Goal: Navigation & Orientation: Go to known website

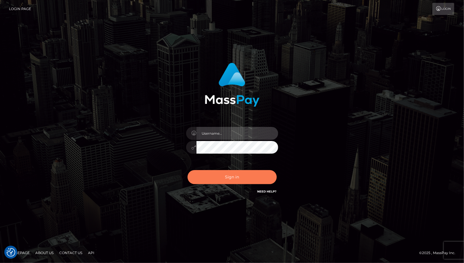
type input "cheli"
click at [239, 177] on button "Sign in" at bounding box center [231, 177] width 89 height 14
type input "cheli"
click at [243, 180] on button "Sign in" at bounding box center [231, 177] width 89 height 14
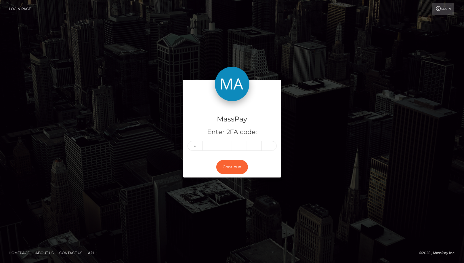
type input "6"
type input "7"
type input "9"
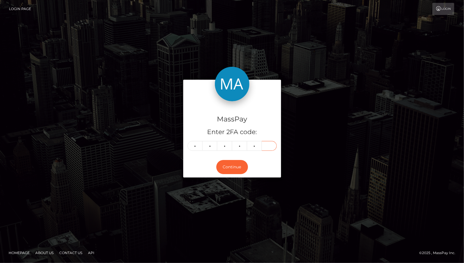
type input "7"
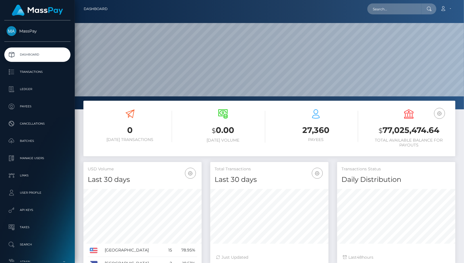
scroll to position [102, 118]
